Goal: Task Accomplishment & Management: Manage account settings

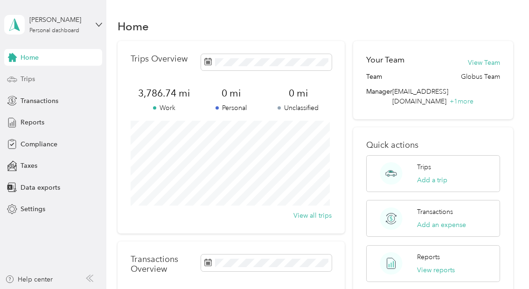
click at [34, 79] on span "Trips" at bounding box center [28, 79] width 14 height 10
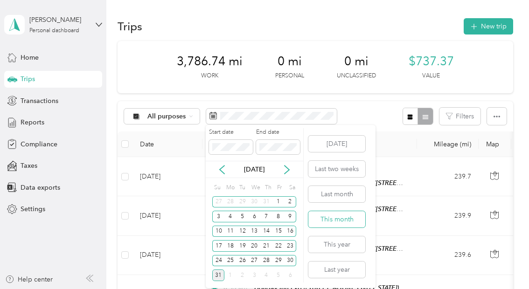
click at [320, 216] on button "This month" at bounding box center [336, 219] width 57 height 16
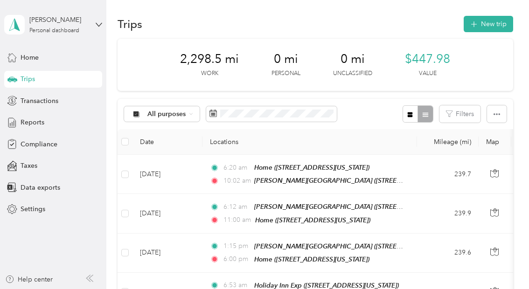
scroll to position [3, 0]
click at [494, 117] on button "button" at bounding box center [497, 113] width 20 height 17
click at [485, 131] on span "Select all" at bounding box center [484, 131] width 26 height 8
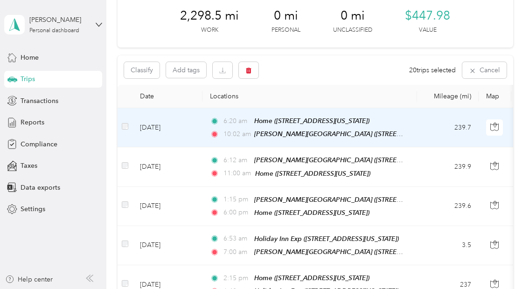
scroll to position [0, 0]
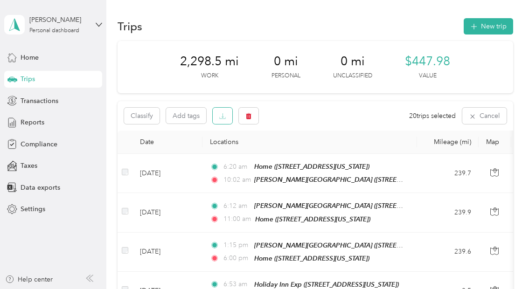
click at [222, 118] on icon "button" at bounding box center [222, 116] width 7 height 7
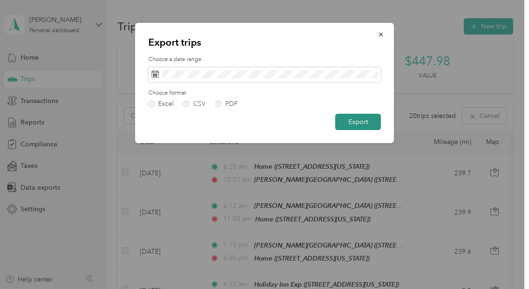
click at [351, 124] on button "Export" at bounding box center [358, 122] width 46 height 16
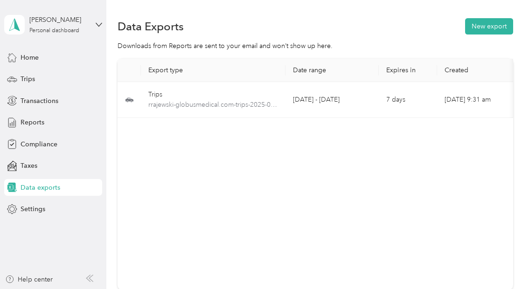
click at [261, 24] on div "Data Exports New export" at bounding box center [314, 26] width 395 height 20
click at [40, 120] on span "Reports" at bounding box center [33, 122] width 24 height 10
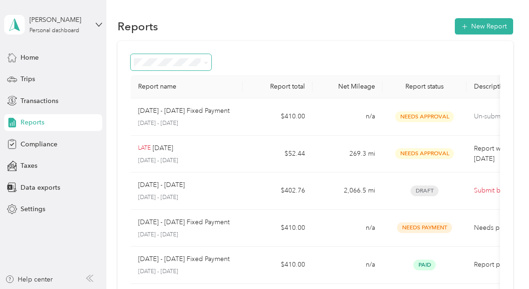
click at [207, 61] on icon at bounding box center [206, 63] width 4 height 4
click at [310, 47] on div "Report name Report total Net Mileage Report status Description [DATE] - [DATE] …" at bounding box center [314, 275] width 395 height 468
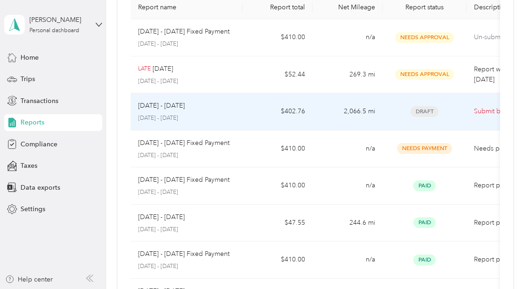
click at [168, 103] on p "[DATE] - [DATE]" at bounding box center [161, 106] width 47 height 10
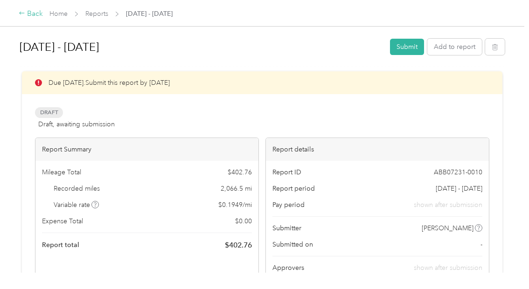
click at [30, 12] on div "Back" at bounding box center [31, 13] width 24 height 11
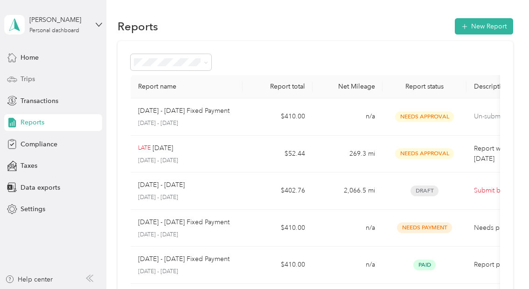
click at [23, 76] on span "Trips" at bounding box center [28, 79] width 14 height 10
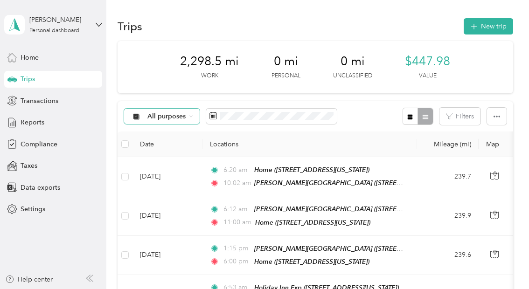
click at [190, 116] on icon at bounding box center [191, 116] width 2 height 1
click at [154, 163] on span "Globus" at bounding box center [169, 166] width 45 height 10
click at [498, 118] on button "button" at bounding box center [497, 116] width 20 height 17
click at [485, 131] on span "Select all" at bounding box center [484, 134] width 26 height 8
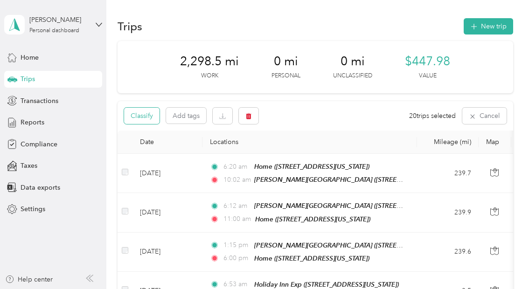
click at [143, 119] on button "Classify" at bounding box center [141, 116] width 35 height 16
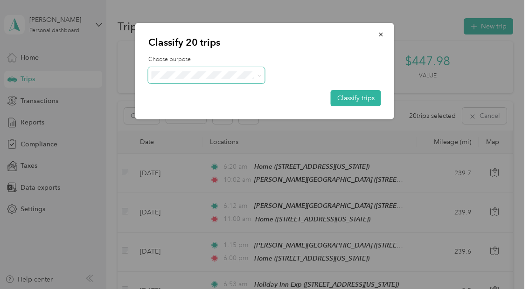
click at [259, 76] on icon at bounding box center [259, 76] width 4 height 4
click at [192, 90] on span "Globus" at bounding box center [214, 93] width 87 height 10
click at [340, 97] on button "Classify trips" at bounding box center [356, 98] width 50 height 16
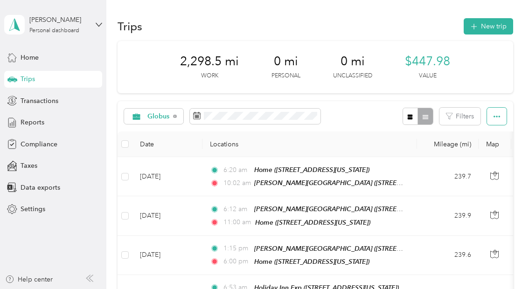
click at [493, 119] on icon "button" at bounding box center [496, 116] width 7 height 7
click at [481, 135] on span "Select all" at bounding box center [484, 134] width 26 height 8
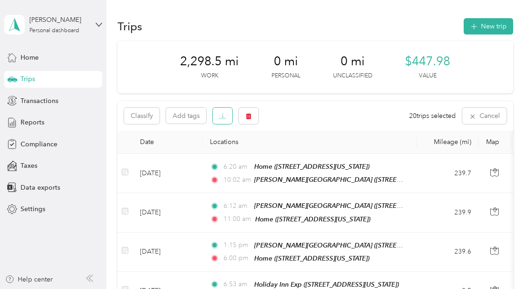
click at [225, 118] on icon "button" at bounding box center [222, 116] width 7 height 7
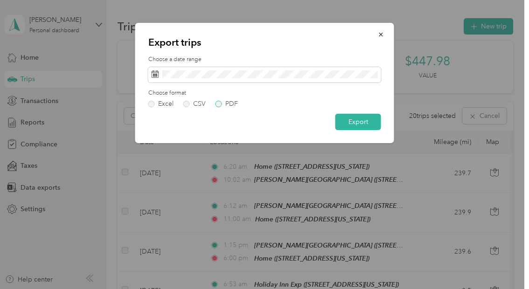
click at [219, 105] on label "PDF" at bounding box center [226, 104] width 22 height 7
click at [355, 122] on button "Export" at bounding box center [358, 122] width 46 height 16
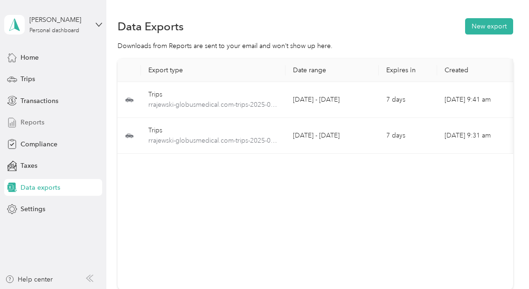
click at [29, 122] on span "Reports" at bounding box center [33, 122] width 24 height 10
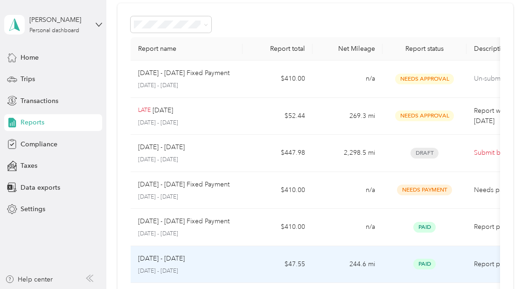
scroll to position [37, 0]
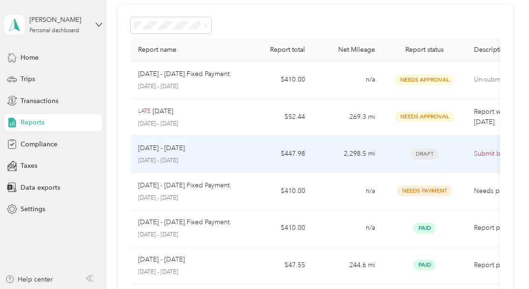
click at [219, 152] on div "[DATE] - [DATE]" at bounding box center [186, 148] width 97 height 10
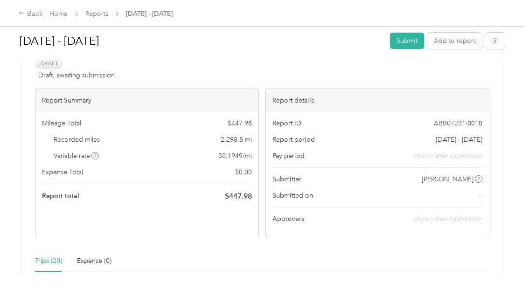
scroll to position [48, 0]
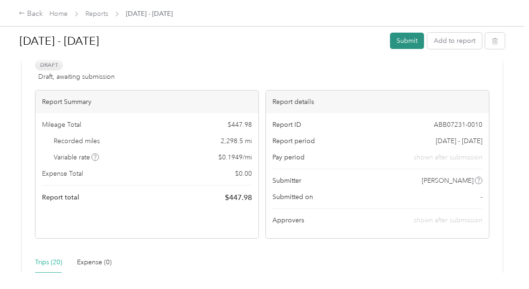
click at [402, 42] on button "Submit" at bounding box center [407, 41] width 34 height 16
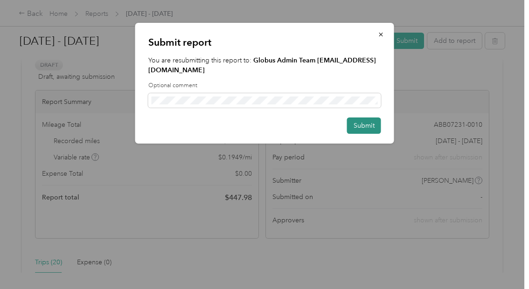
click at [365, 126] on button "Submit" at bounding box center [364, 125] width 34 height 16
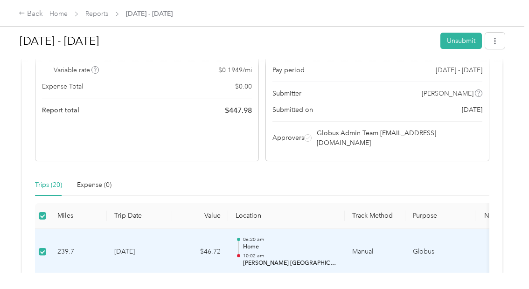
scroll to position [0, 0]
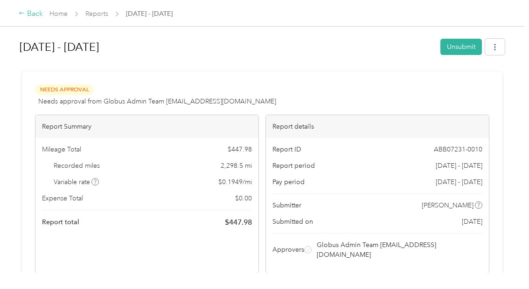
click at [29, 12] on div "Back" at bounding box center [31, 13] width 24 height 11
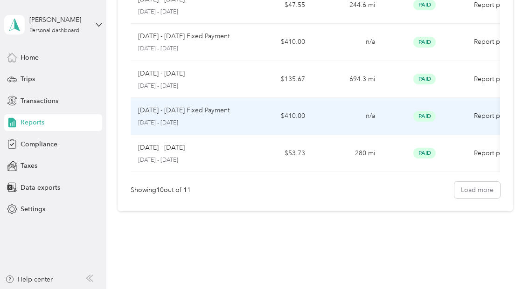
scroll to position [297, 0]
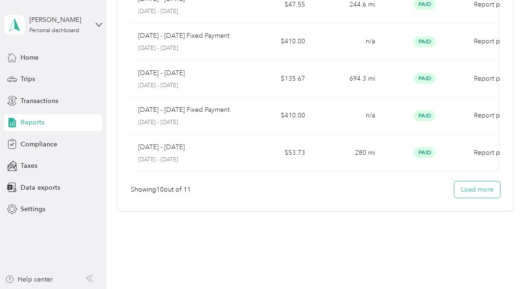
click at [461, 196] on button "Load more" at bounding box center [477, 189] width 46 height 16
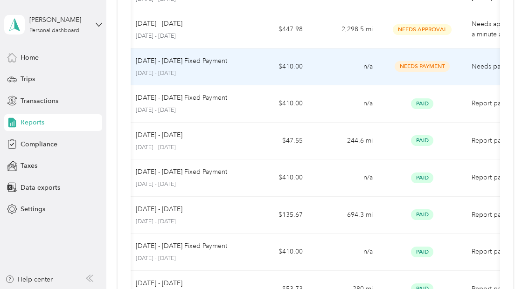
scroll to position [0, 0]
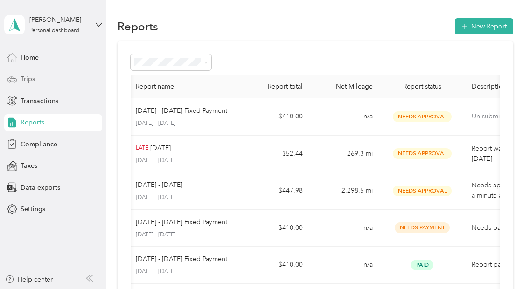
click at [26, 76] on span "Trips" at bounding box center [28, 79] width 14 height 10
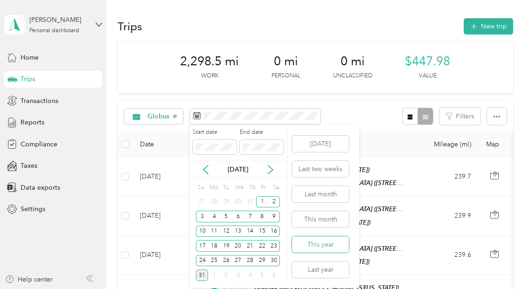
click at [322, 245] on button "This year" at bounding box center [320, 244] width 57 height 16
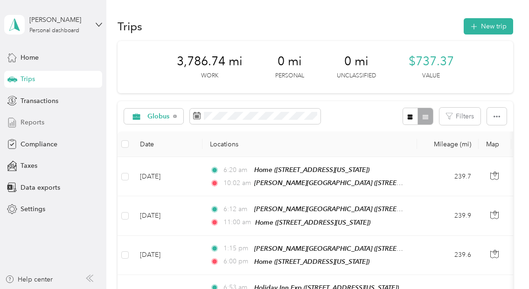
click at [33, 118] on span "Reports" at bounding box center [33, 122] width 24 height 10
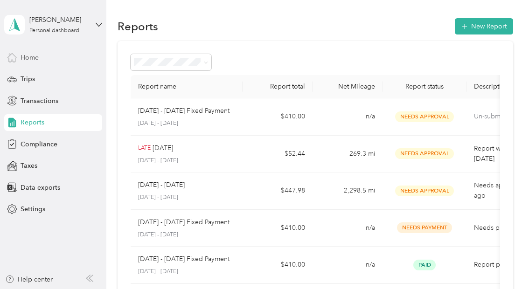
click at [26, 53] on span "Home" at bounding box center [30, 58] width 18 height 10
